Goal: Task Accomplishment & Management: Manage account settings

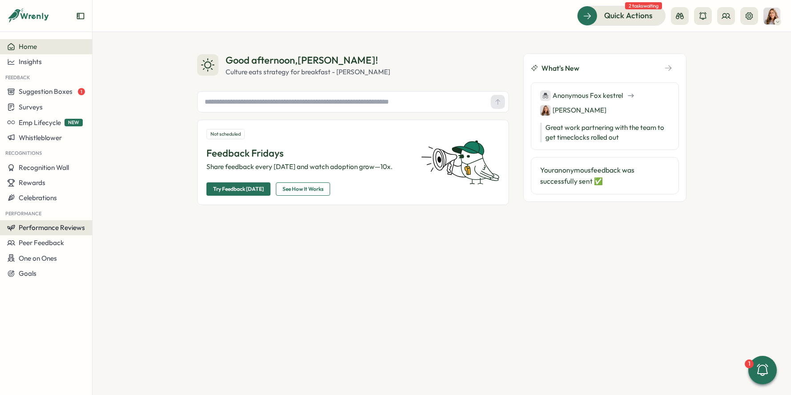
click at [76, 232] on button "Performance Reviews" at bounding box center [46, 227] width 92 height 15
click at [99, 210] on div "Reviews" at bounding box center [128, 211] width 69 height 10
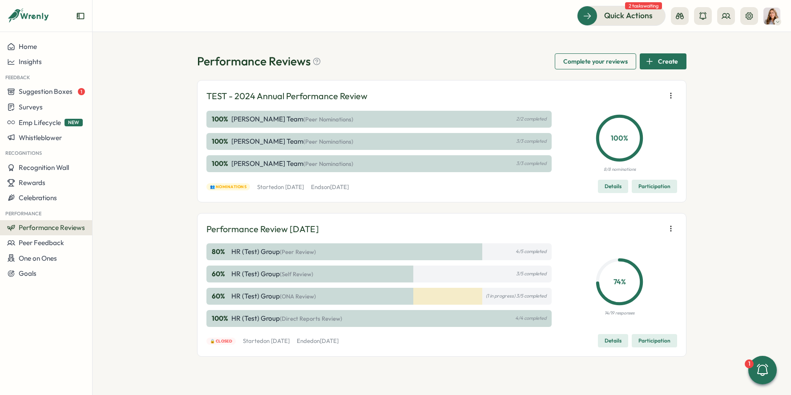
click at [668, 93] on icon "button" at bounding box center [670, 95] width 9 height 9
click at [609, 143] on span "Launch next phase" at bounding box center [615, 142] width 56 height 8
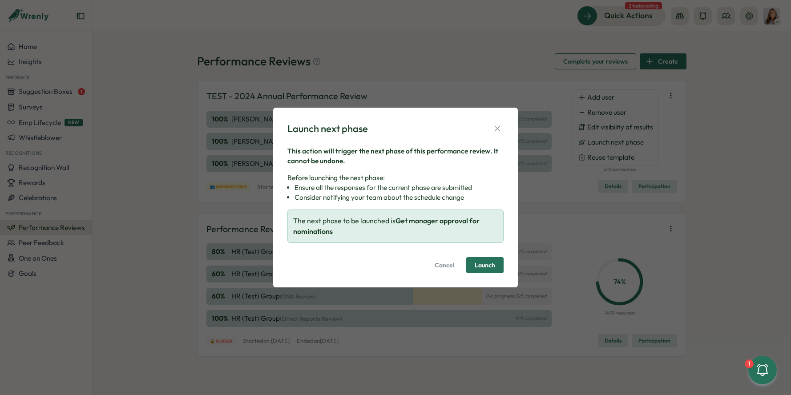
click at [480, 266] on span "Launch" at bounding box center [485, 265] width 20 height 6
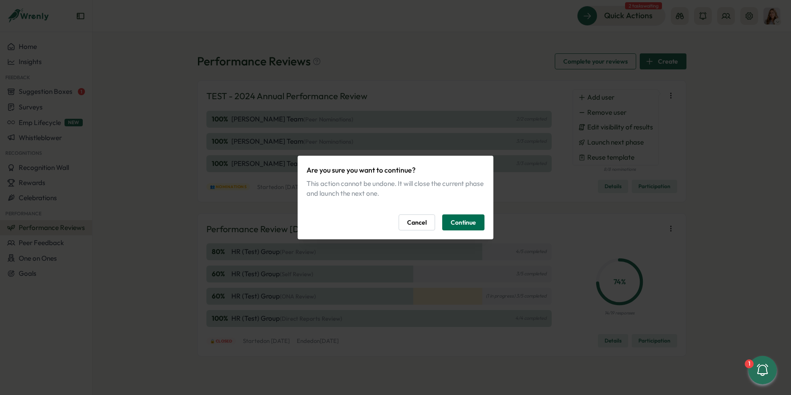
click at [476, 223] on button "Continue" at bounding box center [463, 222] width 42 height 16
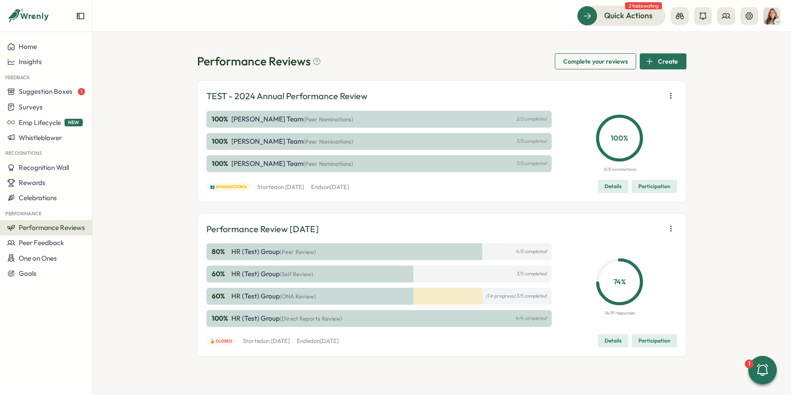
click at [672, 125] on div "100 % 8/8 nominations" at bounding box center [619, 141] width 115 height 63
click at [672, 93] on icon "button" at bounding box center [670, 95] width 9 height 9
drag, startPoint x: 173, startPoint y: 88, endPoint x: 173, endPoint y: 77, distance: 10.7
click at [173, 88] on div "Performance Reviews Complete your reviews Create TEST - 2024 Annual Performance…" at bounding box center [442, 213] width 698 height 363
click at [671, 96] on icon "button" at bounding box center [670, 95] width 9 height 9
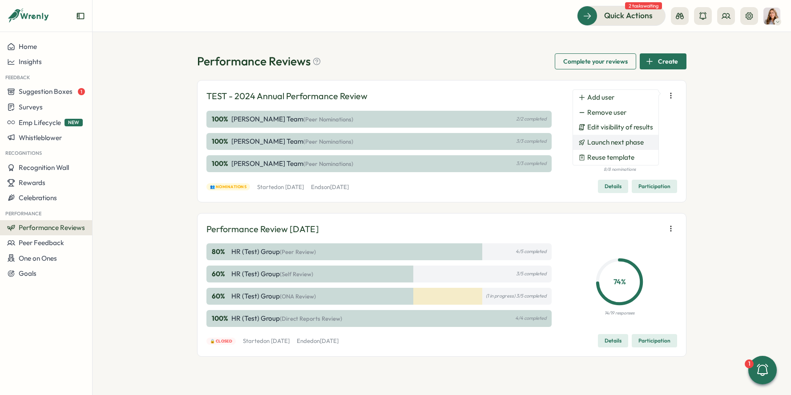
click at [626, 141] on span "Launch next phase" at bounding box center [615, 142] width 56 height 8
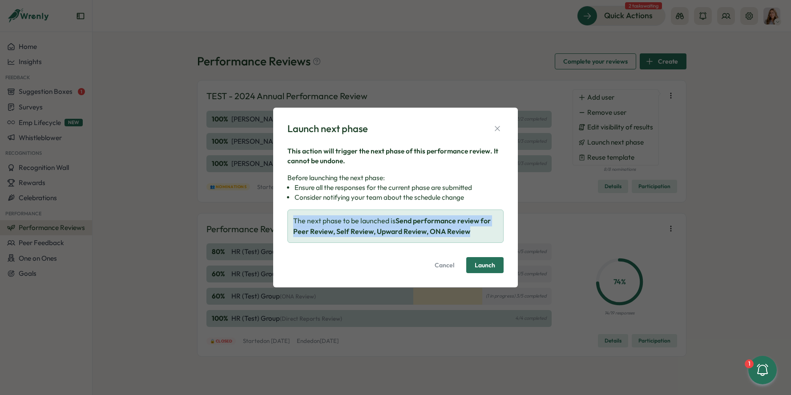
drag, startPoint x: 482, startPoint y: 231, endPoint x: 324, endPoint y: 233, distance: 157.9
click at [283, 221] on div "Launch next phase This action will trigger the next phase of this performance r…" at bounding box center [395, 198] width 245 height 180
click at [487, 266] on span "Launch" at bounding box center [485, 265] width 20 height 6
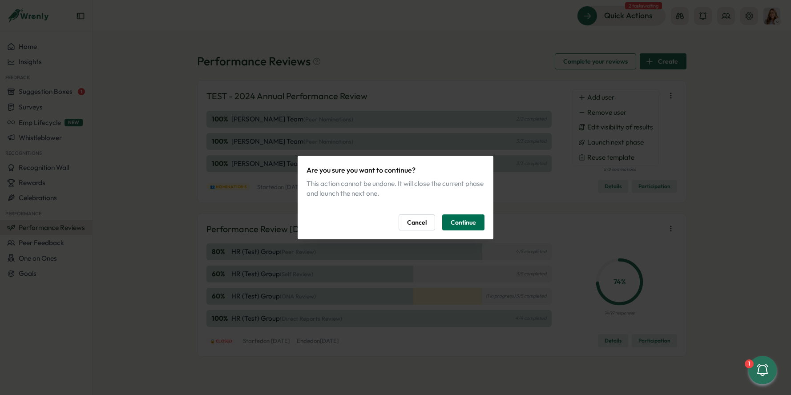
click at [474, 221] on span "Continue" at bounding box center [463, 222] width 25 height 15
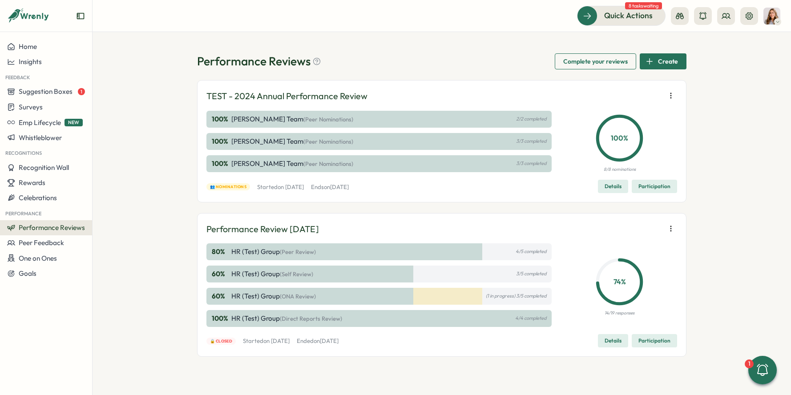
click at [669, 101] on button "button" at bounding box center [670, 95] width 12 height 12
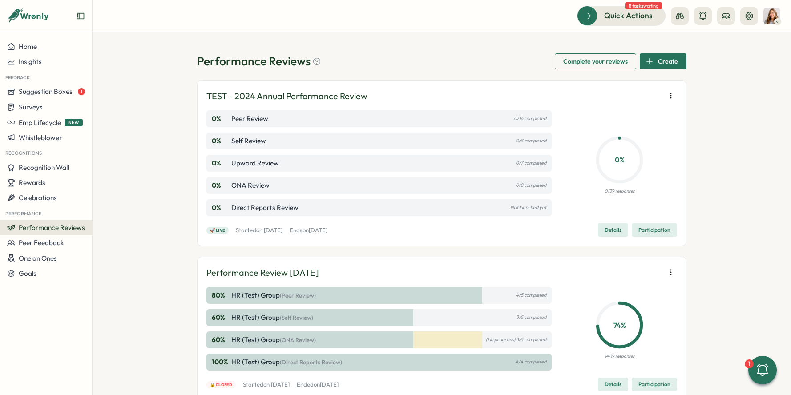
click at [667, 96] on icon "button" at bounding box center [670, 95] width 9 height 9
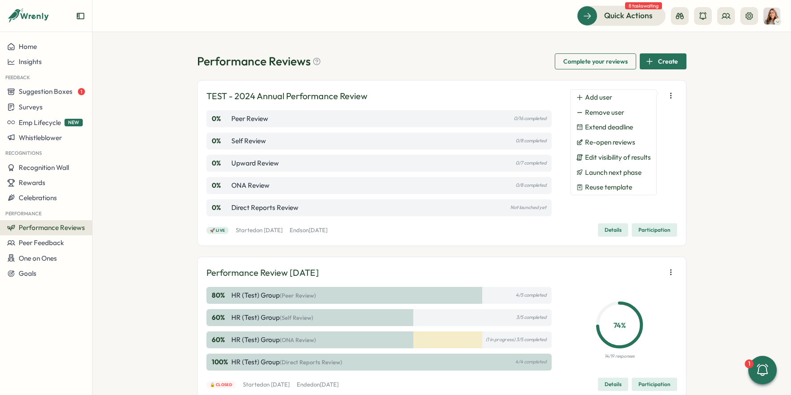
drag, startPoint x: 418, startPoint y: 123, endPoint x: 420, endPoint y: 119, distance: 4.8
click at [418, 123] on div "0 % Peer Review 0/16 completed" at bounding box center [378, 118] width 345 height 17
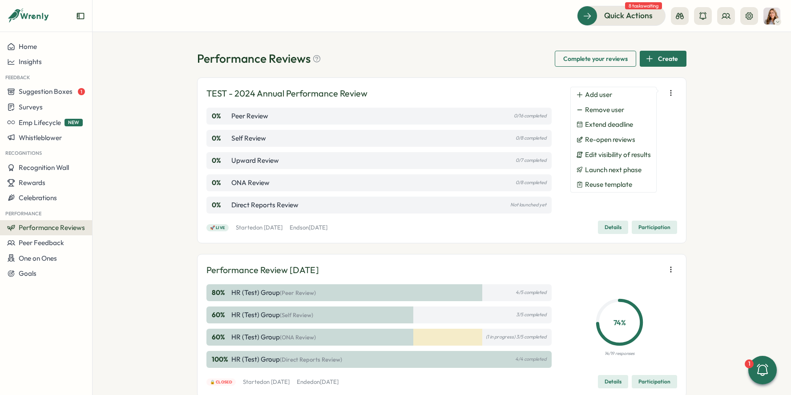
drag, startPoint x: 340, startPoint y: 97, endPoint x: 319, endPoint y: 96, distance: 21.0
click at [340, 97] on p "TEST - 2024 Annual Performance Review" at bounding box center [286, 94] width 161 height 14
drag, startPoint x: 254, startPoint y: 94, endPoint x: 233, endPoint y: 94, distance: 21.4
click at [233, 94] on p "TEST - 2024 Annual Performance Review" at bounding box center [286, 94] width 161 height 14
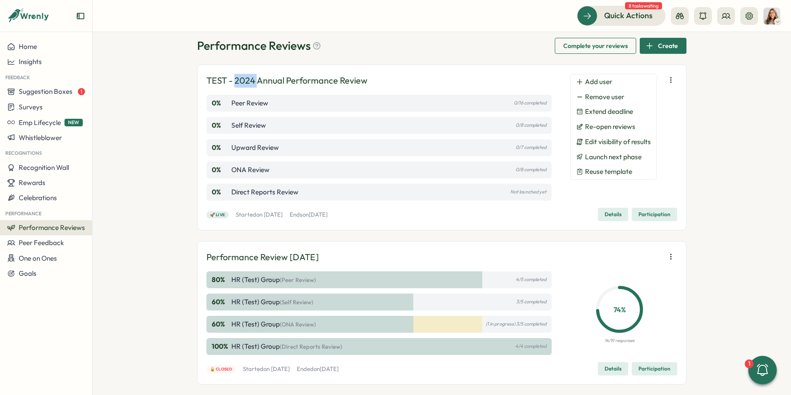
scroll to position [0, 0]
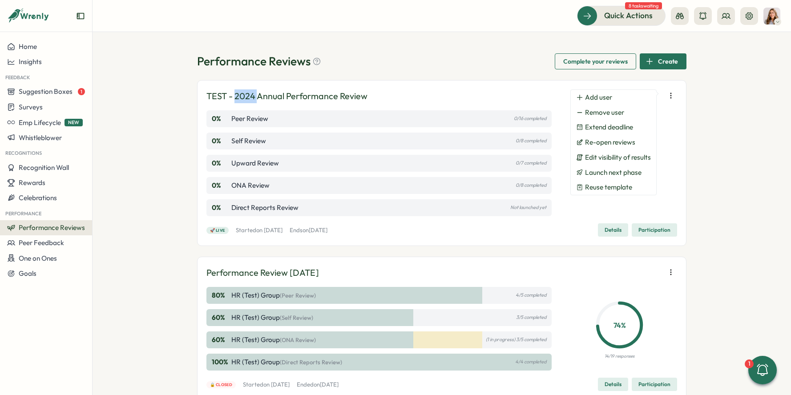
drag, startPoint x: 257, startPoint y: 98, endPoint x: 245, endPoint y: 97, distance: 12.5
click at [257, 98] on p "TEST - 2024 Annual Performance Review" at bounding box center [286, 96] width 161 height 14
drag, startPoint x: 234, startPoint y: 97, endPoint x: 253, endPoint y: 96, distance: 19.6
click at [253, 96] on p "TEST - 2024 Annual Performance Review" at bounding box center [286, 96] width 161 height 14
click at [447, 68] on div "Performance Reviews Complete your reviews Create" at bounding box center [441, 61] width 489 height 16
